Goal: Book appointment/travel/reservation

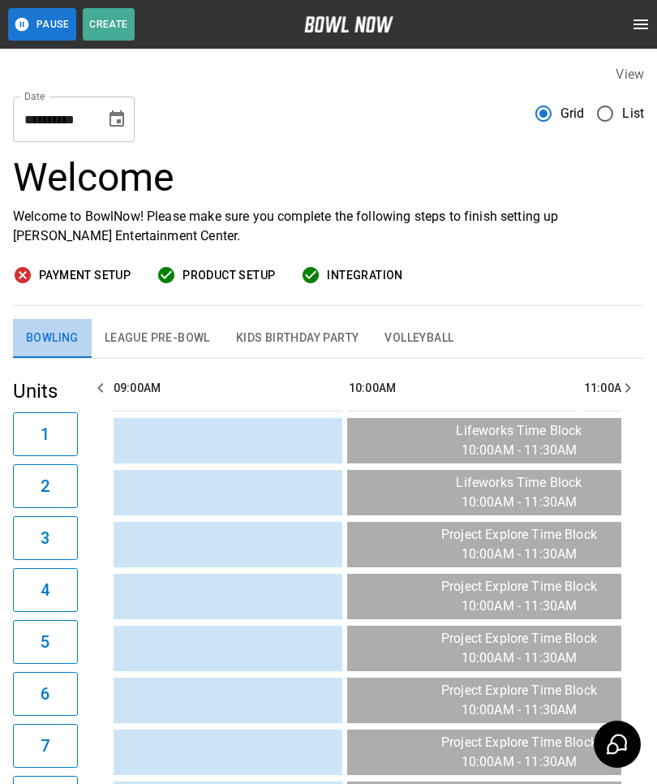
click at [56, 349] on button "Bowling" at bounding box center [52, 338] width 79 height 39
click at [114, 116] on icon "Choose date, selected date is Oct 6, 2025" at bounding box center [117, 118] width 15 height 16
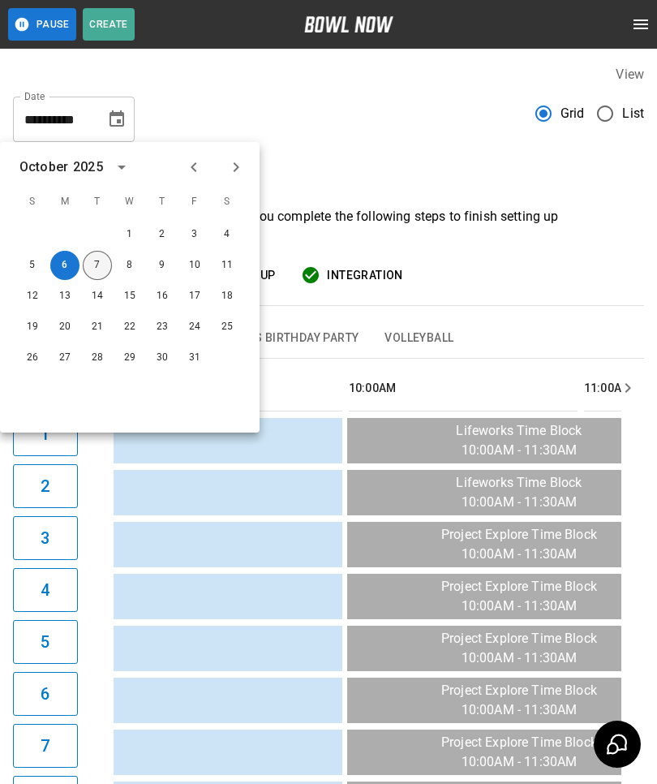
click at [93, 273] on button "7" at bounding box center [97, 265] width 29 height 29
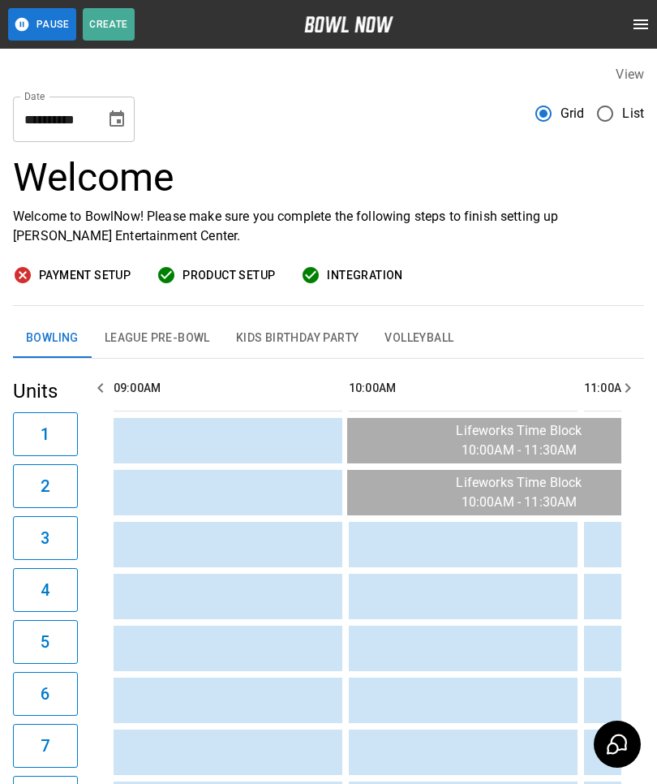
type input "**********"
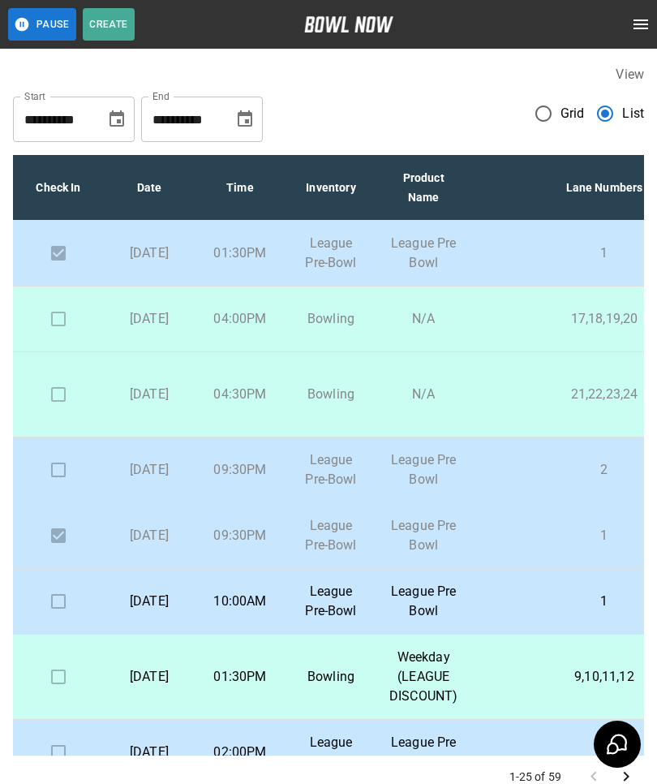
click at [110, 127] on icon "Choose date, selected date is Oct 6, 2025" at bounding box center [116, 119] width 19 height 19
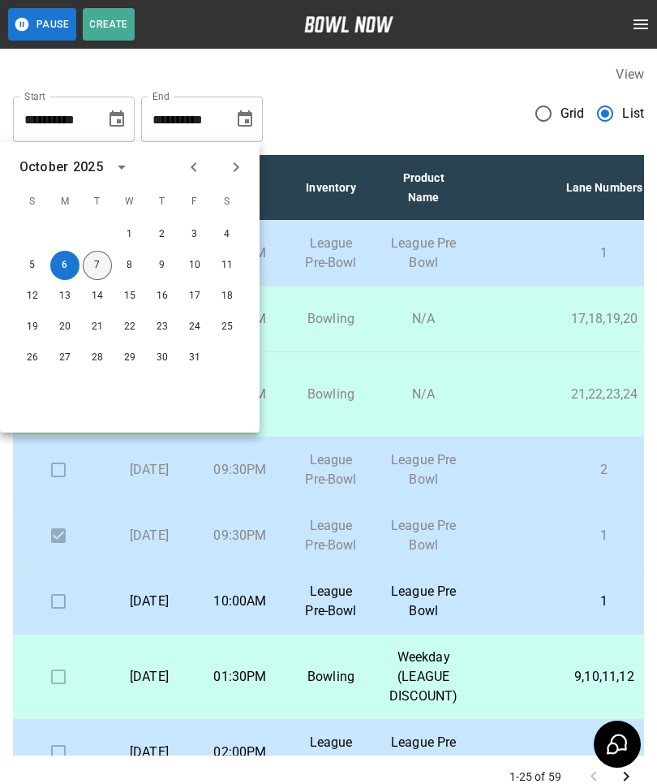
click at [94, 263] on button "7" at bounding box center [97, 265] width 29 height 29
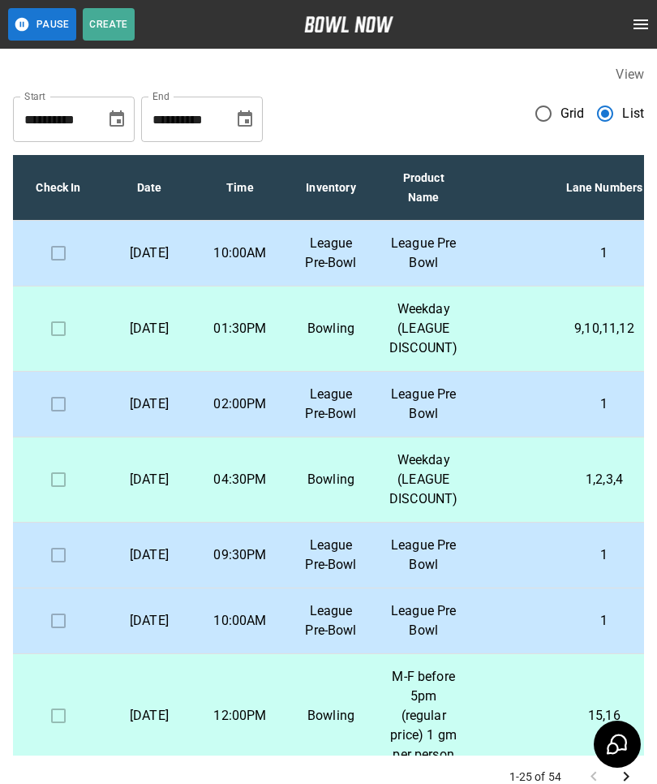
type input "**********"
click at [604, 273] on td "1" at bounding box center [604, 254] width 267 height 66
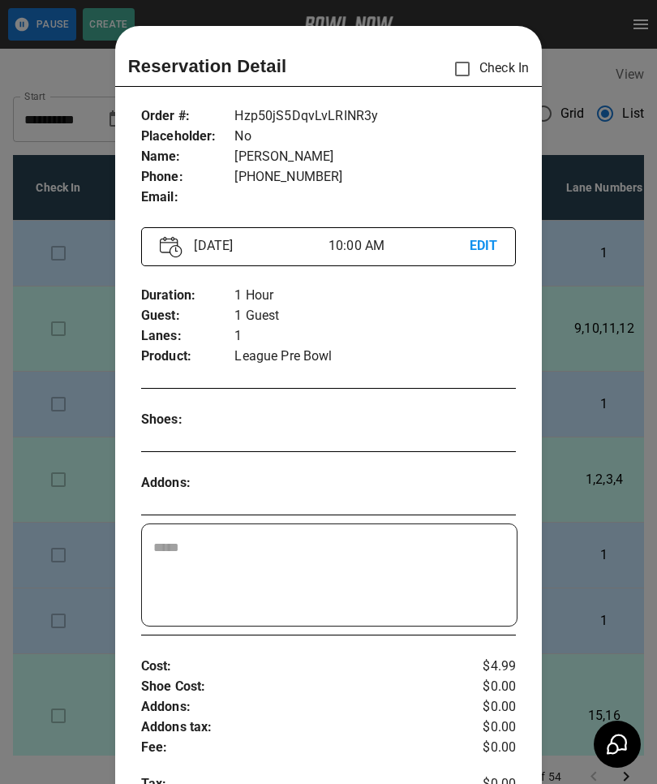
scroll to position [26, 0]
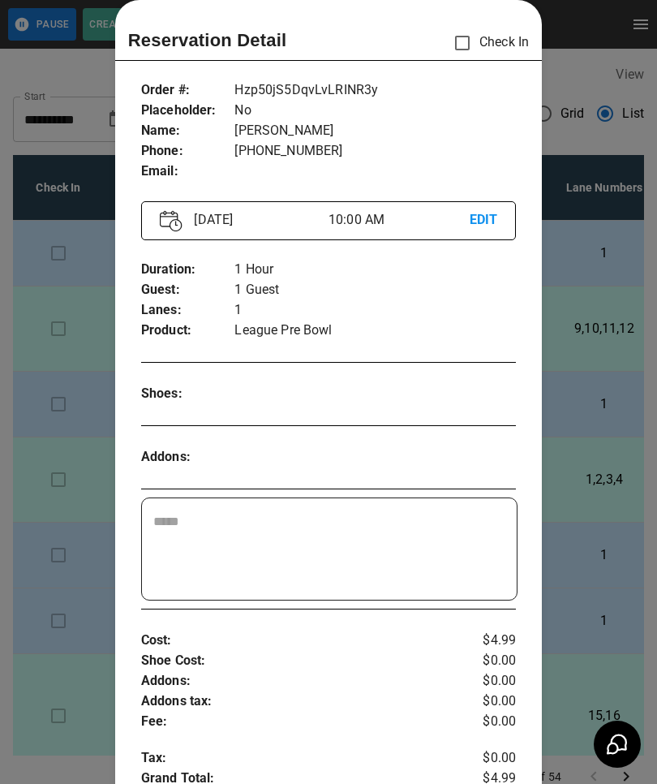
click at [590, 535] on div at bounding box center [328, 392] width 657 height 784
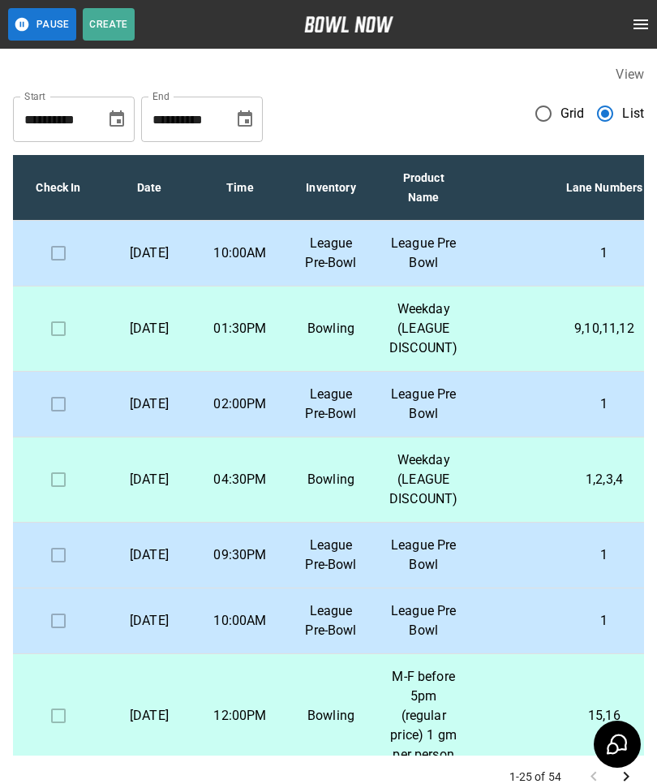
click at [604, 414] on p "1" at bounding box center [604, 403] width 241 height 19
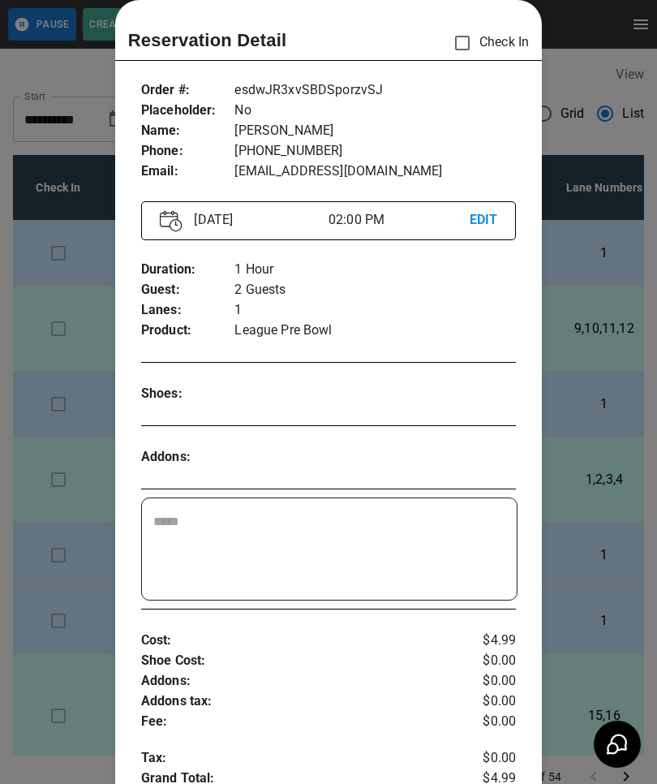
click at [590, 577] on div at bounding box center [328, 392] width 657 height 784
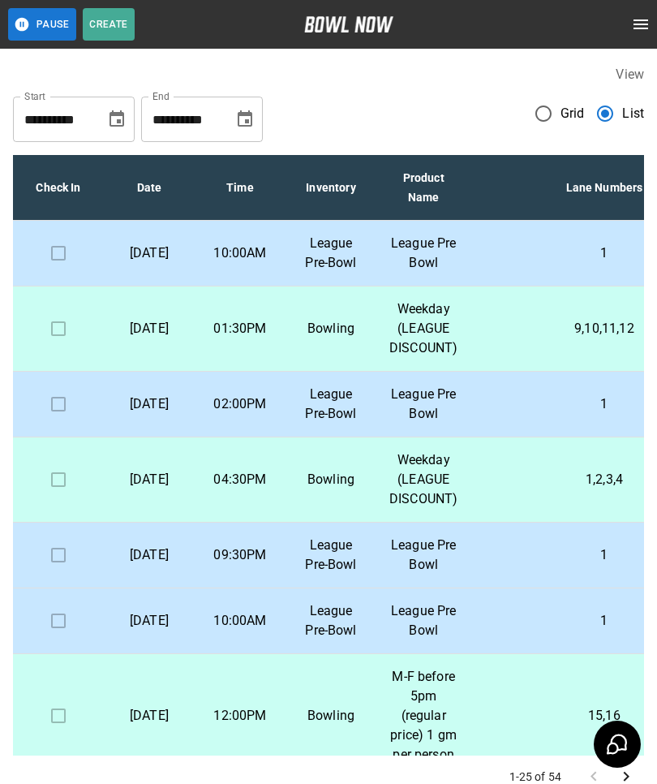
click at [574, 565] on p "1" at bounding box center [604, 554] width 241 height 19
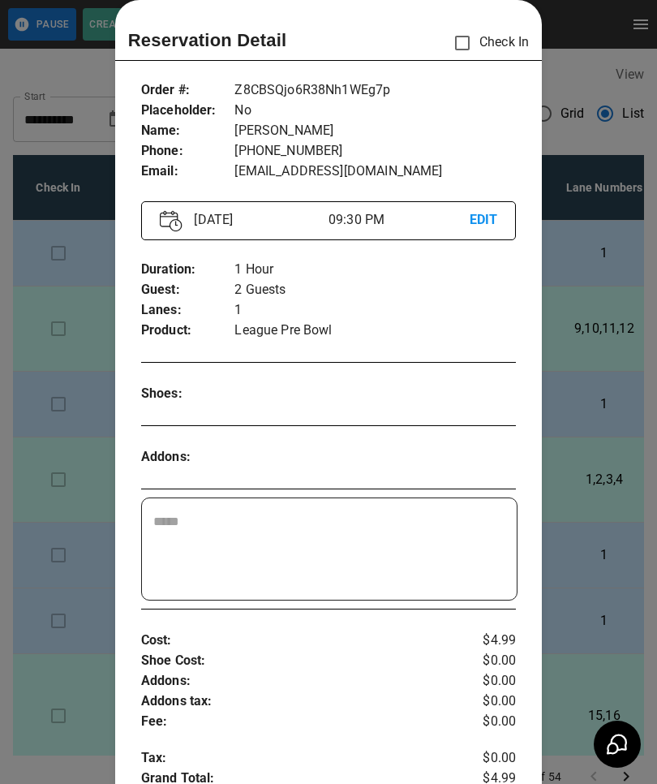
click at [567, 527] on div at bounding box center [328, 392] width 657 height 784
